Goal: Information Seeking & Learning: Learn about a topic

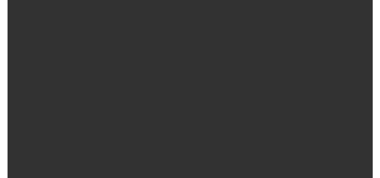
scroll to position [25, 0]
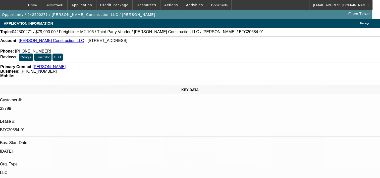
select select "0"
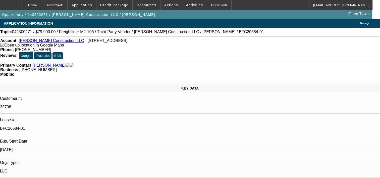
select select "0"
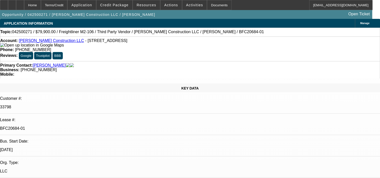
select select "0"
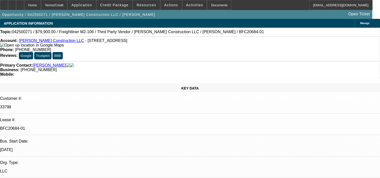
select select "0"
select select "1"
select select "6"
select select "1"
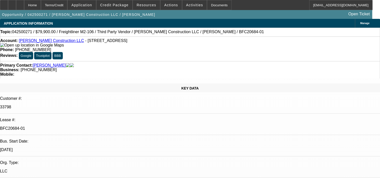
select select "1"
select select "6"
select select "1"
select select "6"
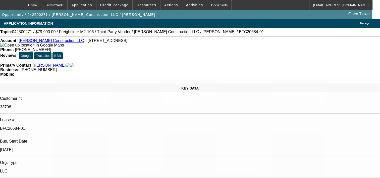
select select "1"
select select "6"
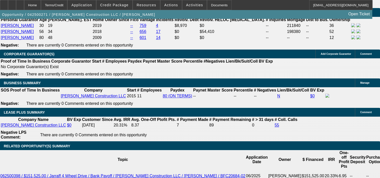
scroll to position [825, 0]
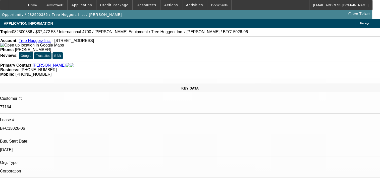
select select "0"
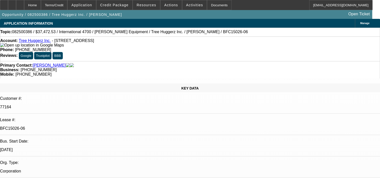
select select "0"
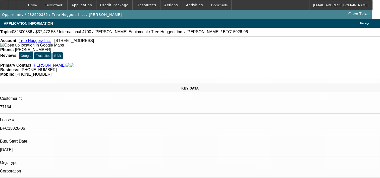
select select "0"
select select "1"
select select "6"
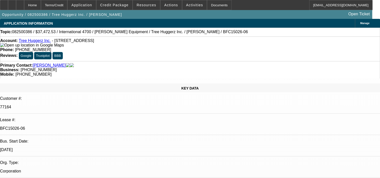
select select "1"
select select "6"
select select "1"
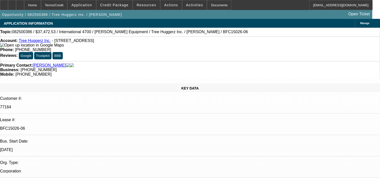
select select "6"
select select "1"
select select "6"
